Goal: Transaction & Acquisition: Purchase product/service

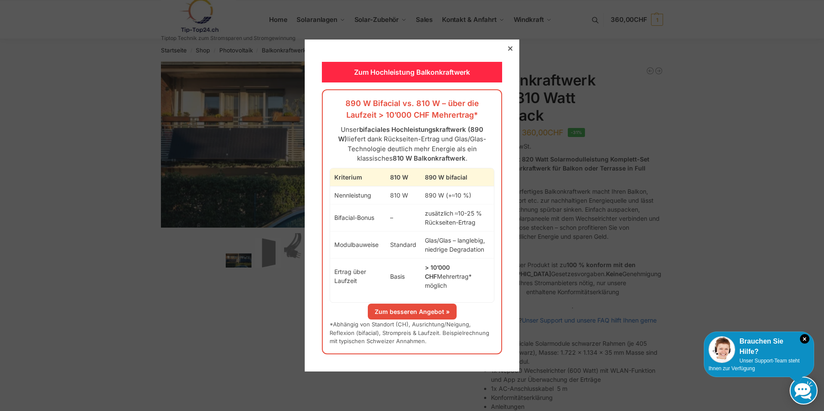
click at [508, 51] on icon at bounding box center [510, 48] width 4 height 4
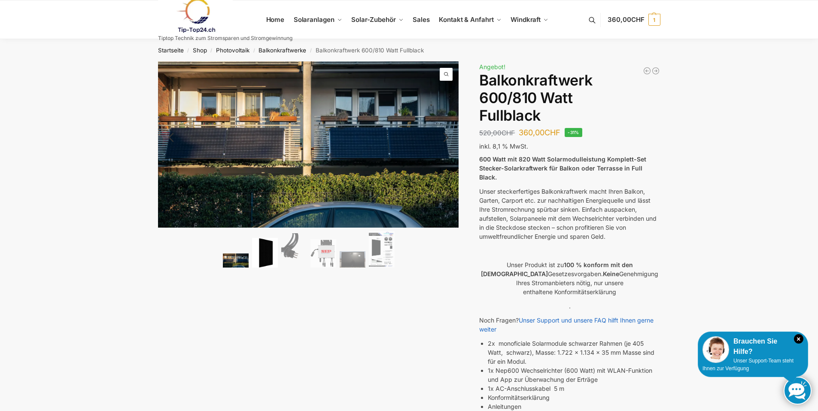
click at [271, 254] on img at bounding box center [265, 253] width 26 height 30
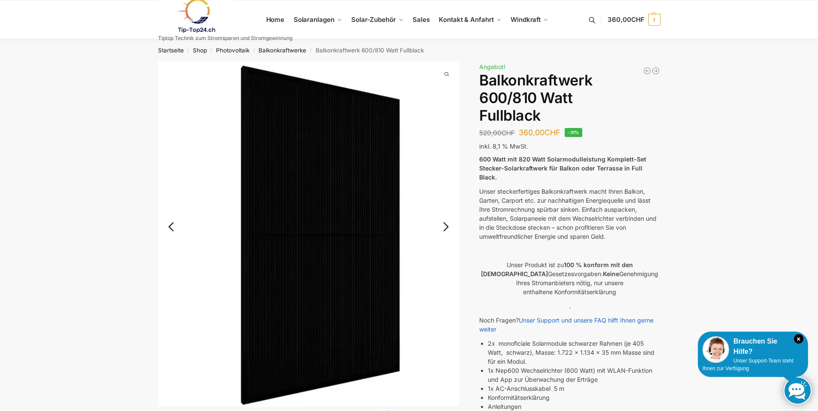
scroll to position [43, 0]
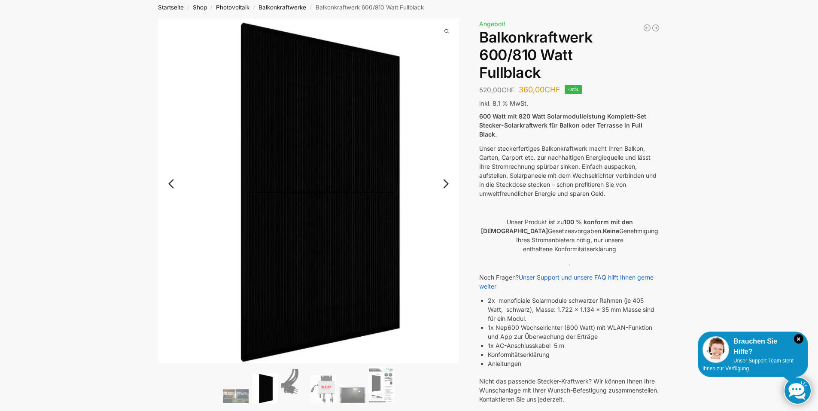
click at [445, 184] on link "Next" at bounding box center [444, 188] width 29 height 9
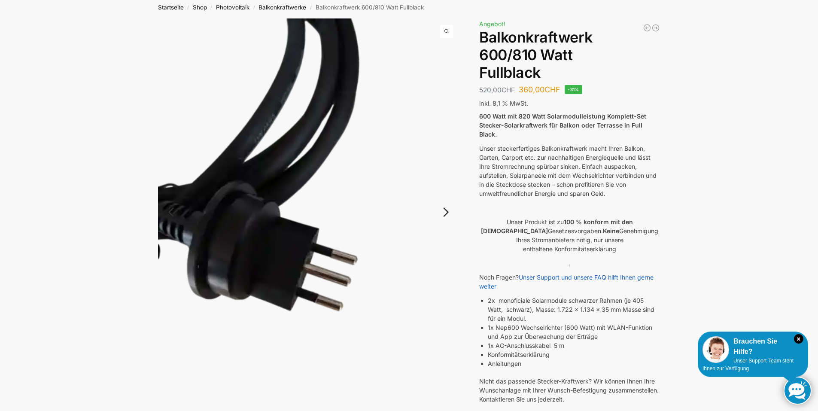
click at [444, 212] on link "Next" at bounding box center [444, 216] width 29 height 9
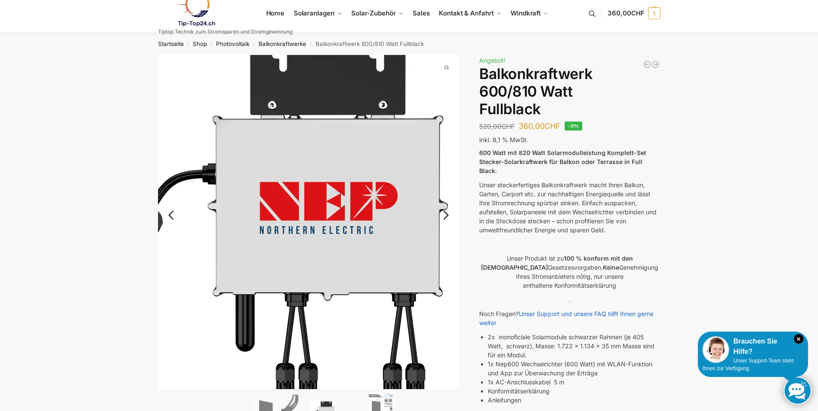
scroll to position [0, 0]
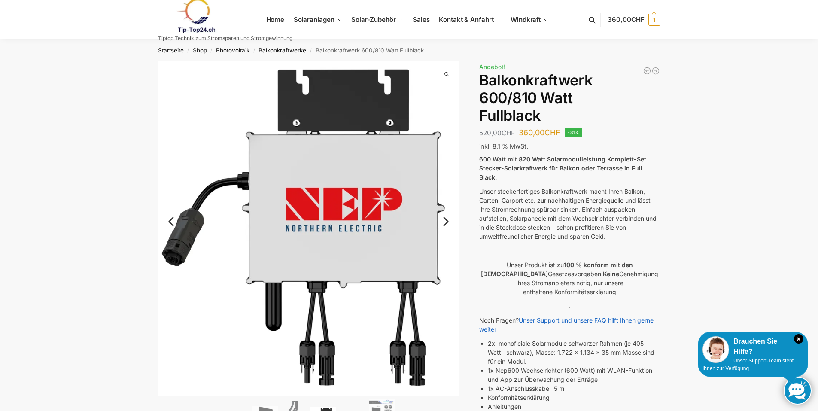
click at [447, 222] on link "Next" at bounding box center [444, 226] width 29 height 9
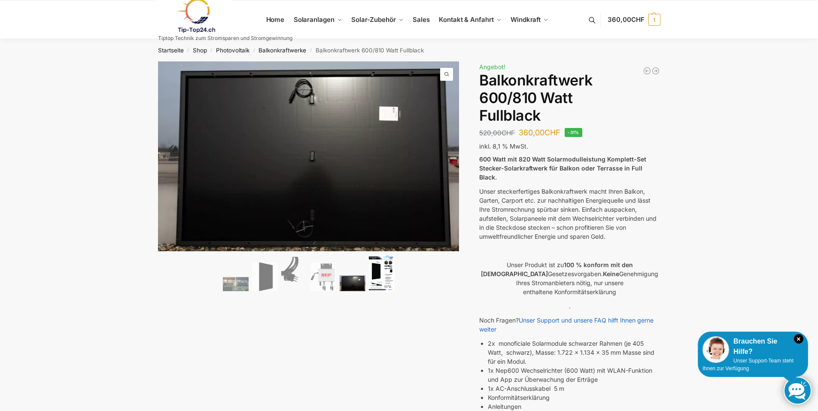
click at [377, 286] on img at bounding box center [382, 273] width 26 height 37
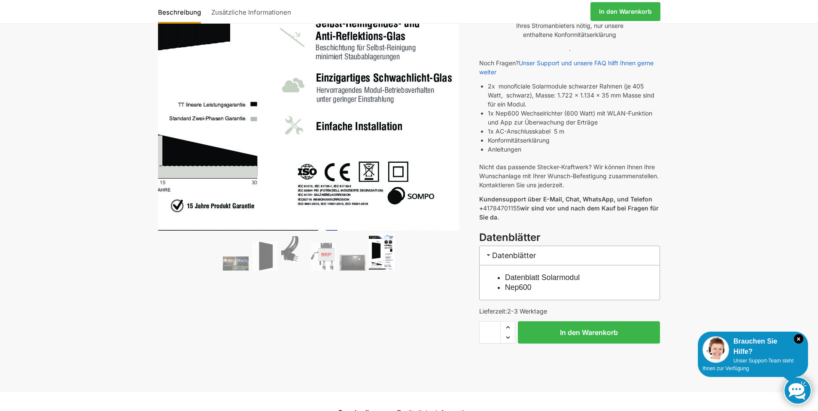
scroll to position [258, 0]
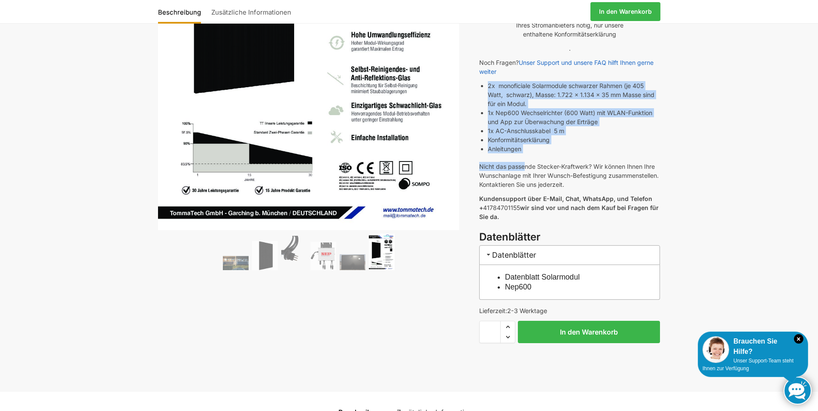
drag, startPoint x: 526, startPoint y: 150, endPoint x: 487, endPoint y: 79, distance: 80.7
click at [487, 79] on div "600 Watt mit 820 Watt Solarmodulleistung Komplett-Set Stecker-Solarkraftwerk fü…" at bounding box center [569, 63] width 181 height 333
copy div "2x monoficiale Solarmodule schwarzer Rahmen (je 405 Watt, schwarz), Masse: 1.72…"
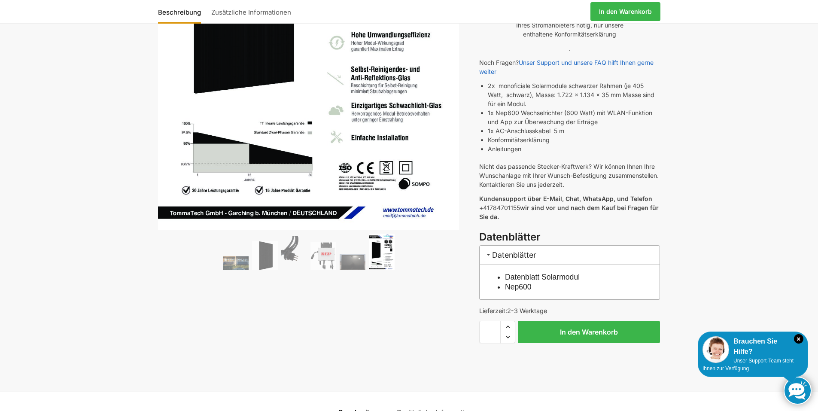
click at [488, 180] on div "600 Watt mit 820 Watt Solarmodulleistung Komplett-Set Stecker-Solarkraftwerk fü…" at bounding box center [569, 63] width 181 height 333
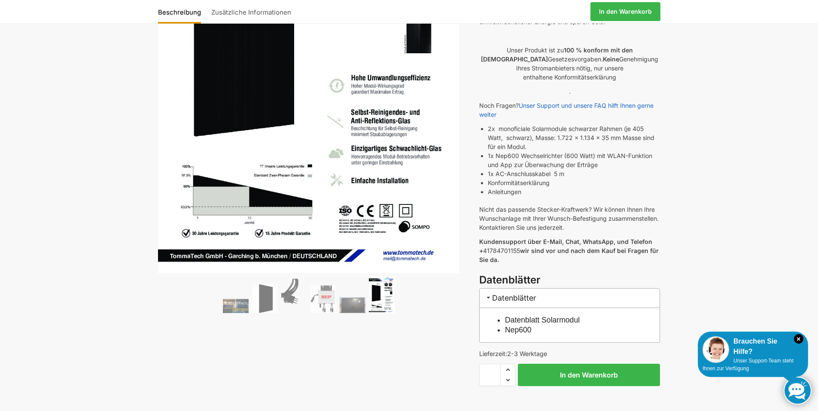
scroll to position [172, 0]
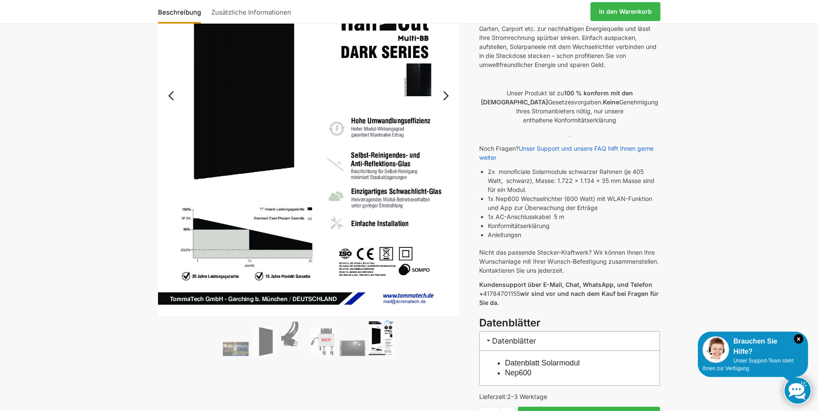
click at [339, 347] on ol at bounding box center [308, 338] width 301 height 39
click at [344, 346] on img at bounding box center [353, 348] width 26 height 16
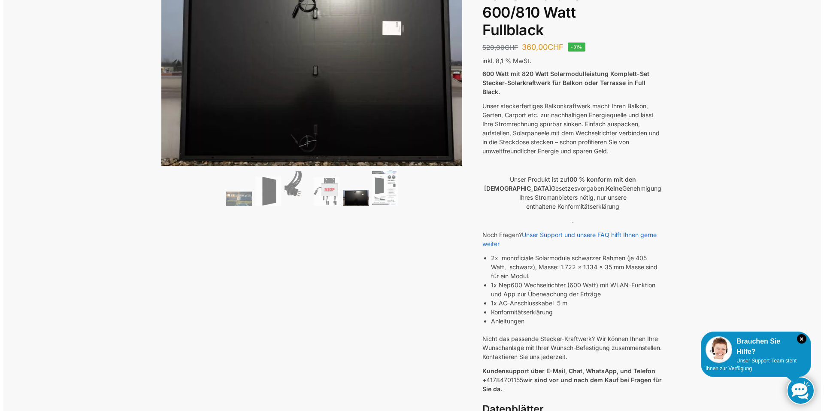
scroll to position [0, 0]
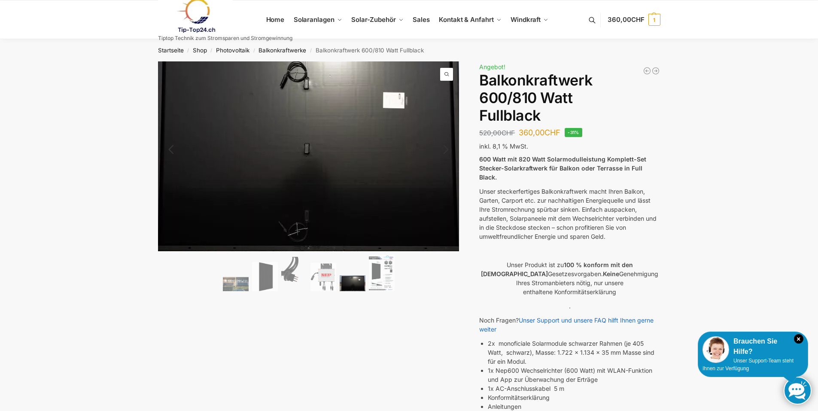
click at [352, 205] on img at bounding box center [303, 149] width 344 height 216
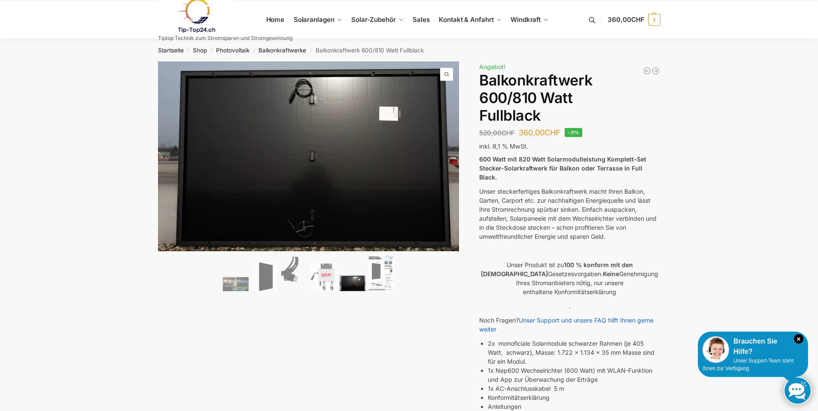
click at [589, 23] on button at bounding box center [597, 20] width 22 height 40
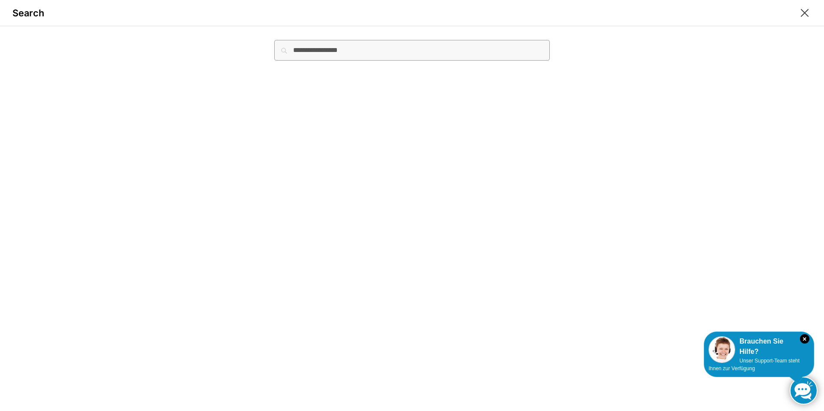
click at [387, 53] on input "Suche nach:" at bounding box center [412, 50] width 276 height 21
type input "**********"
click at [521, 40] on button "Suchen" at bounding box center [535, 44] width 29 height 9
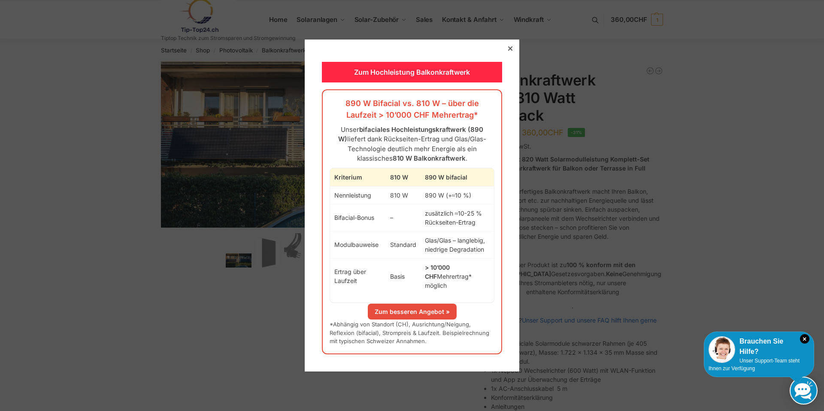
click at [507, 52] on div at bounding box center [511, 49] width 8 height 8
click at [645, 76] on div at bounding box center [412, 206] width 824 height 412
